Goal: Information Seeking & Learning: Compare options

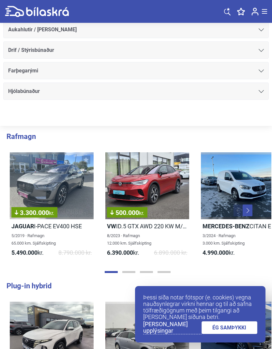
scroll to position [473, 0]
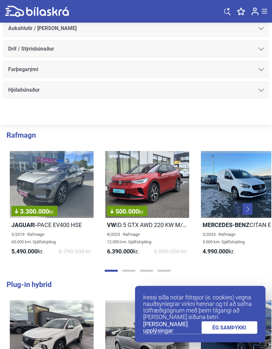
click at [223, 334] on link "ÉG SAMÞYKKI" at bounding box center [230, 327] width 56 height 13
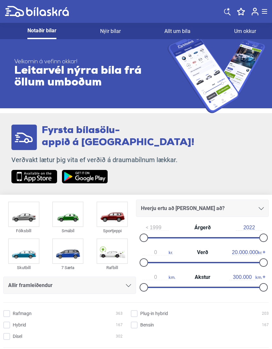
scroll to position [0, 0]
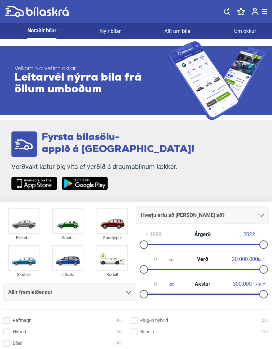
click at [110, 33] on link "Nýir bílar" at bounding box center [110, 31] width 21 height 16
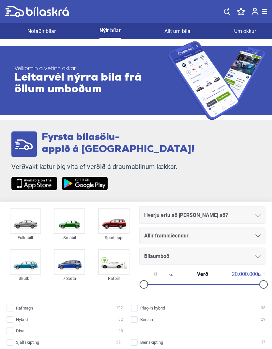
click at [36, 31] on link "Notaðir bílar" at bounding box center [41, 31] width 28 height 16
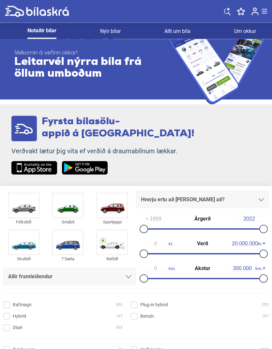
scroll to position [16, 0]
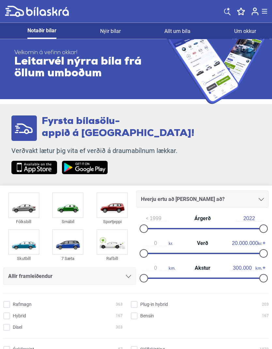
click at [139, 315] on input "Bensín 167" at bounding box center [201, 316] width 138 height 7
checkbox input "true"
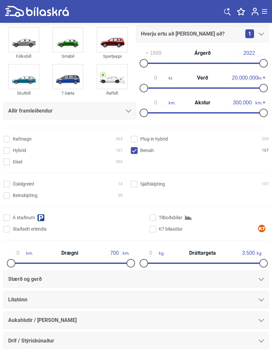
scroll to position [181, 0]
